Goal: Find specific page/section: Find specific page/section

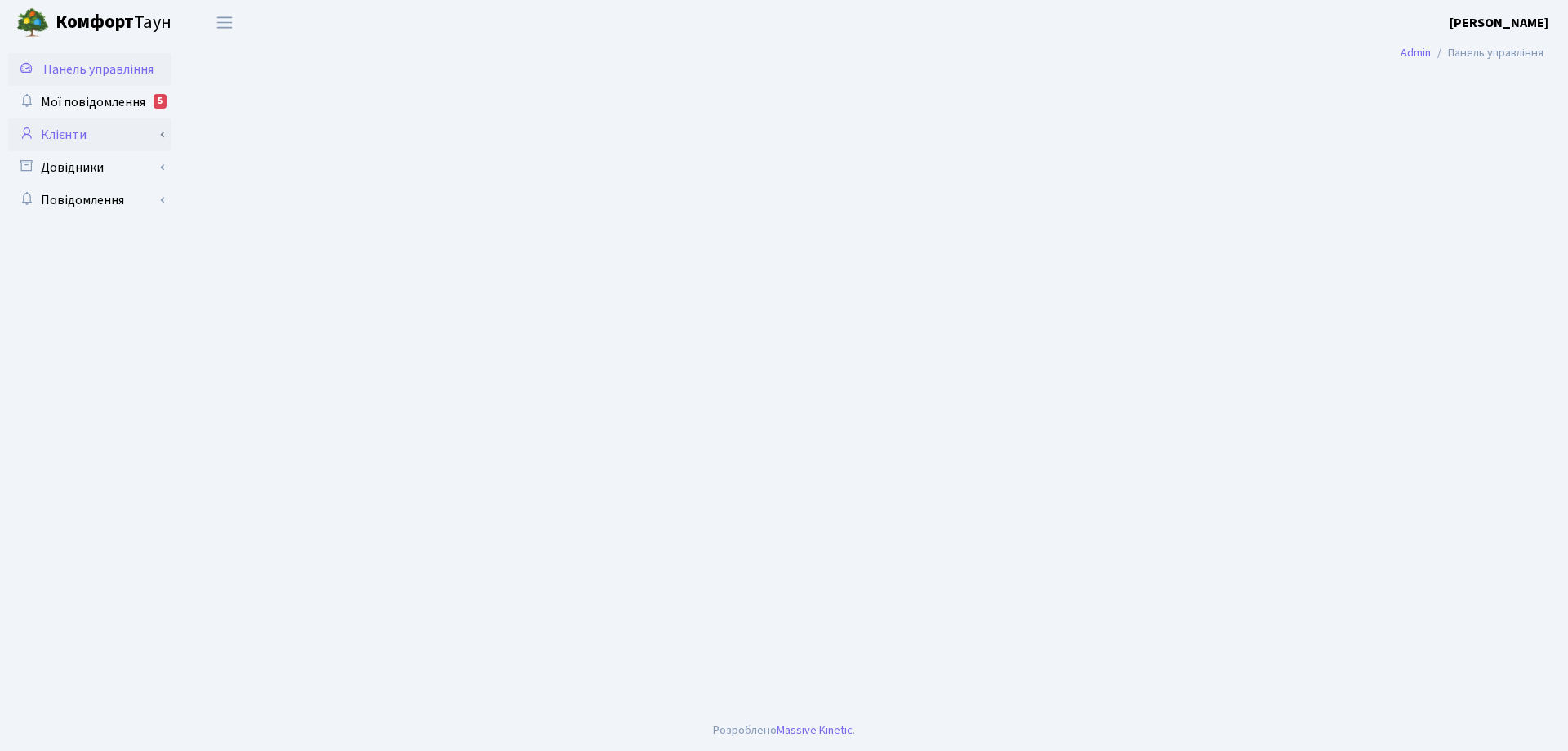
click at [72, 137] on link "Клієнти" at bounding box center [90, 135] width 163 height 33
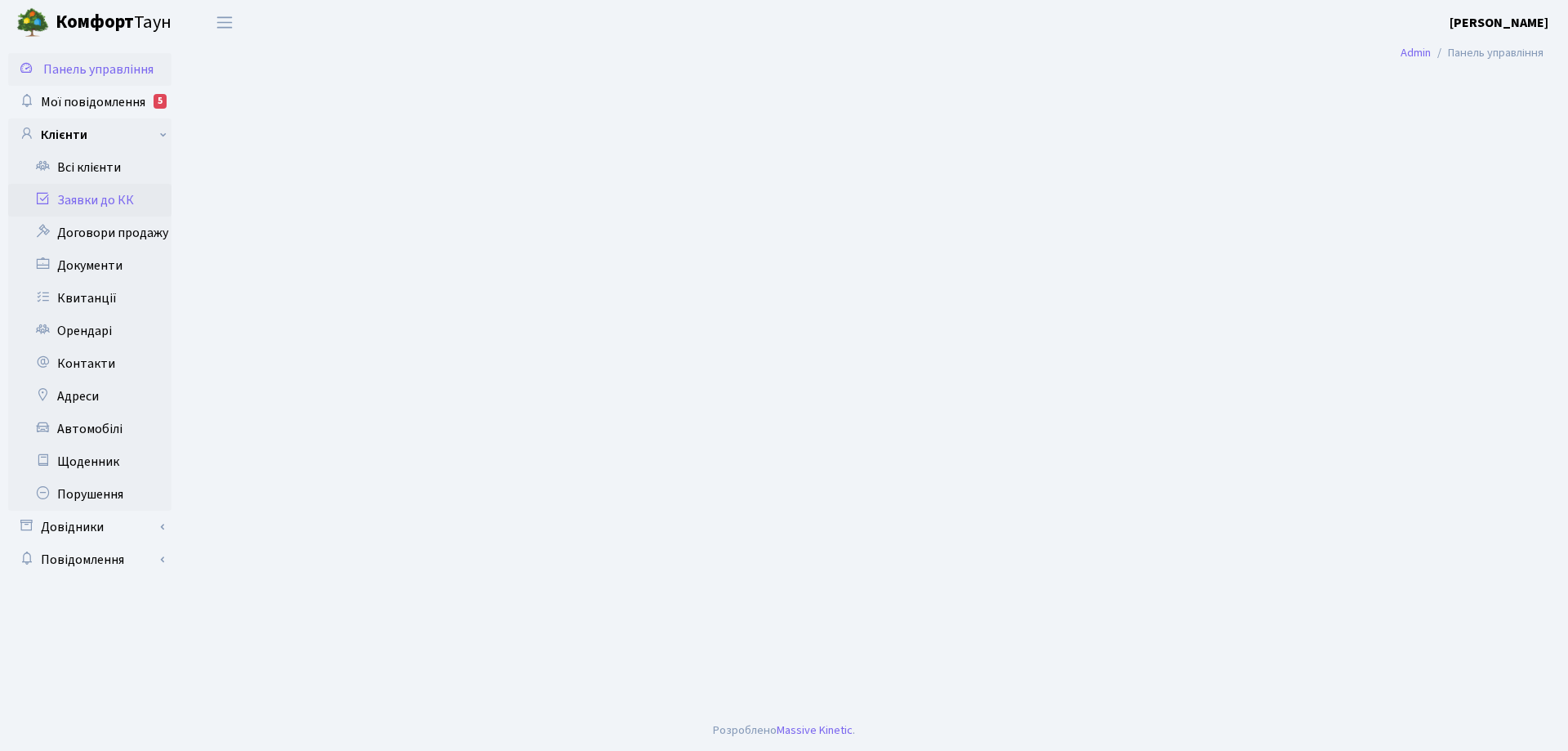
click at [87, 200] on link "Заявки до КК" at bounding box center [90, 200] width 163 height 33
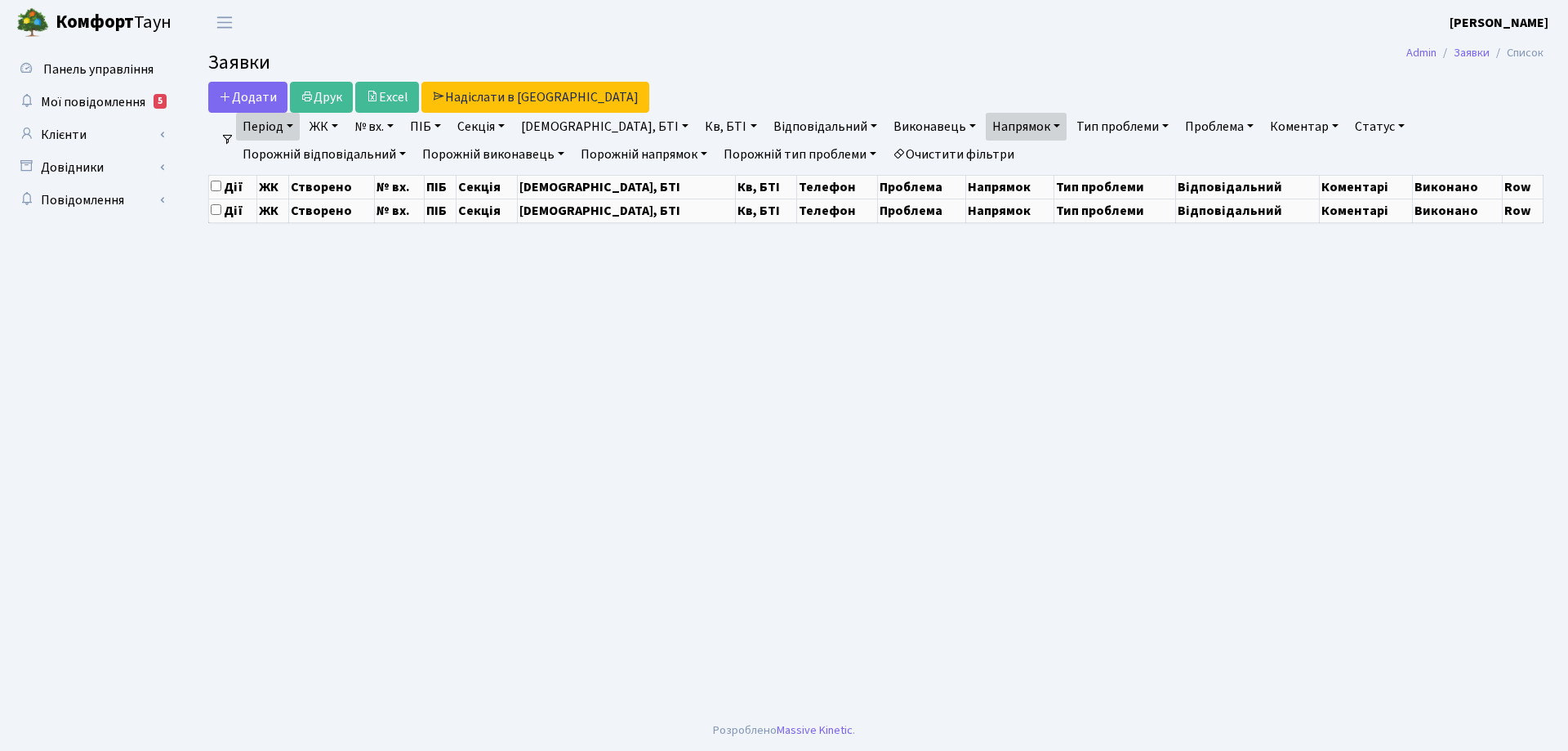
select select "25"
